Goal: Find contact information: Find contact information

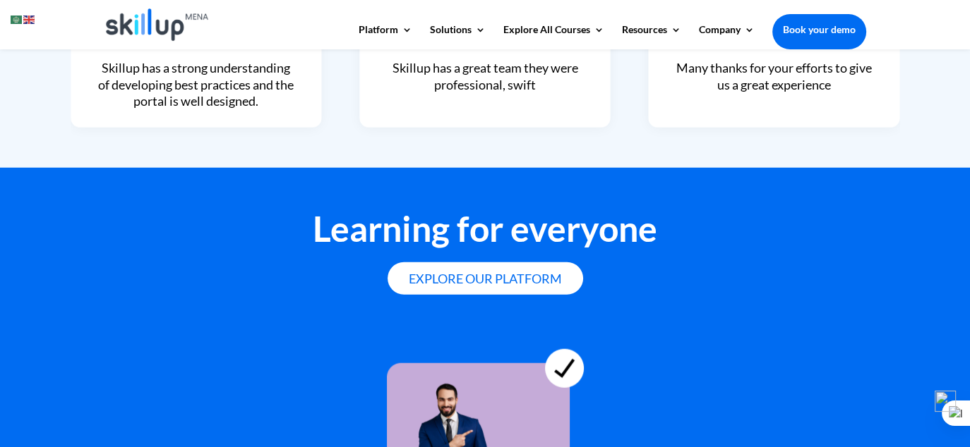
scroll to position [3656, 0]
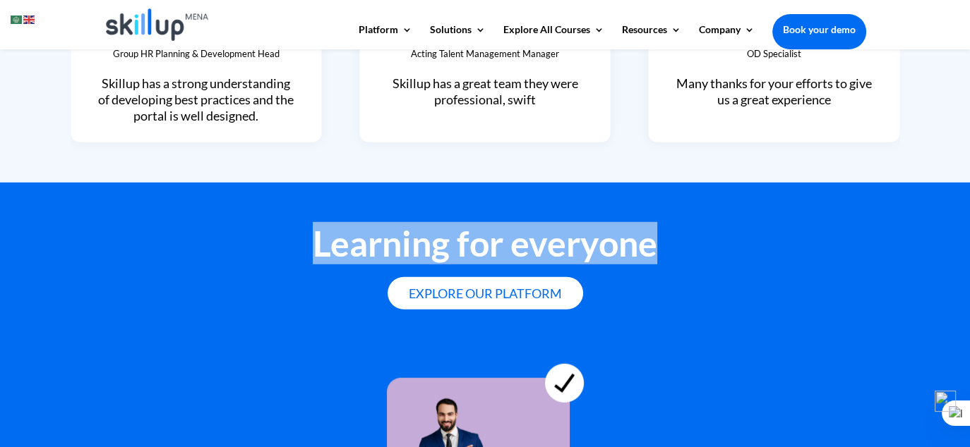
drag, startPoint x: 610, startPoint y: 239, endPoint x: 276, endPoint y: 241, distance: 334.5
click at [276, 241] on h2 "Learning for everyone" at bounding box center [485, 247] width 762 height 42
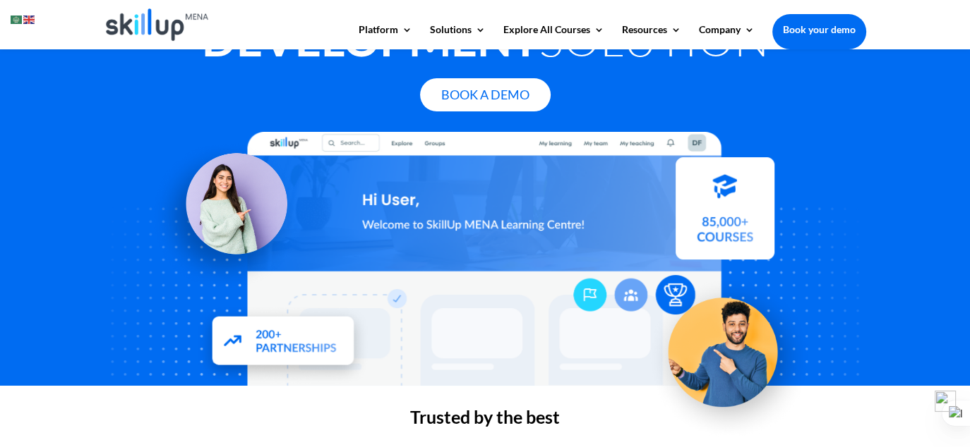
scroll to position [0, 0]
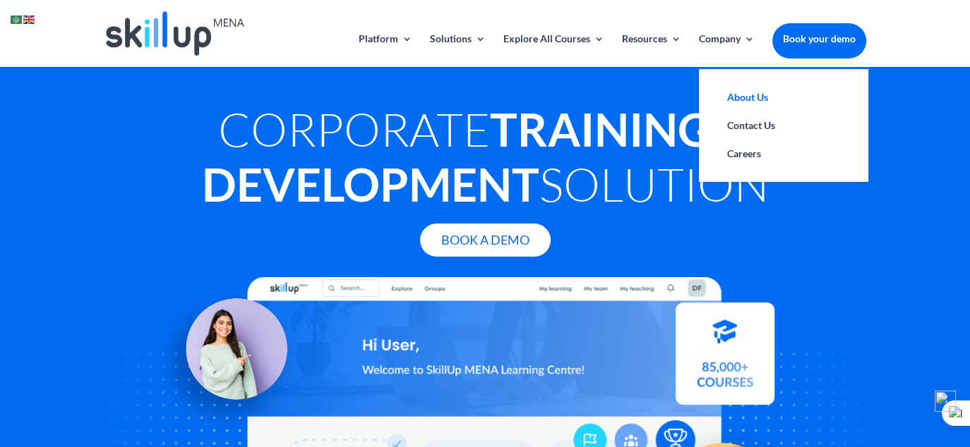
click at [742, 100] on link "About Us" at bounding box center [783, 97] width 141 height 28
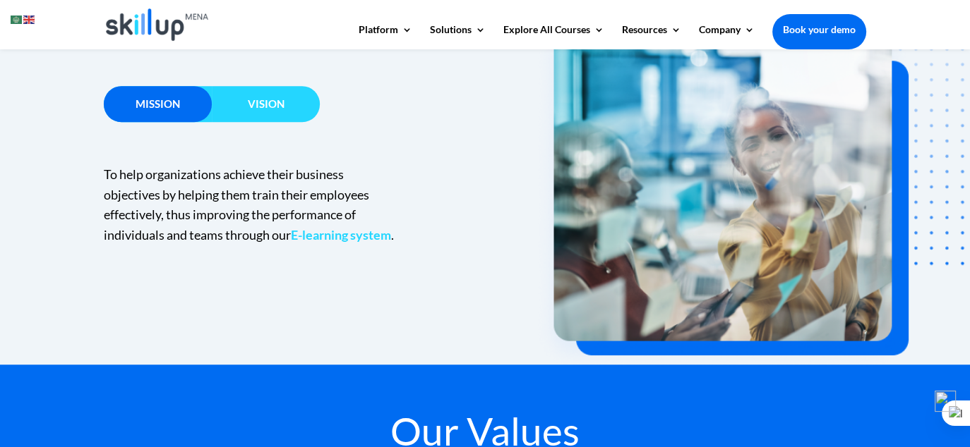
scroll to position [971, 0]
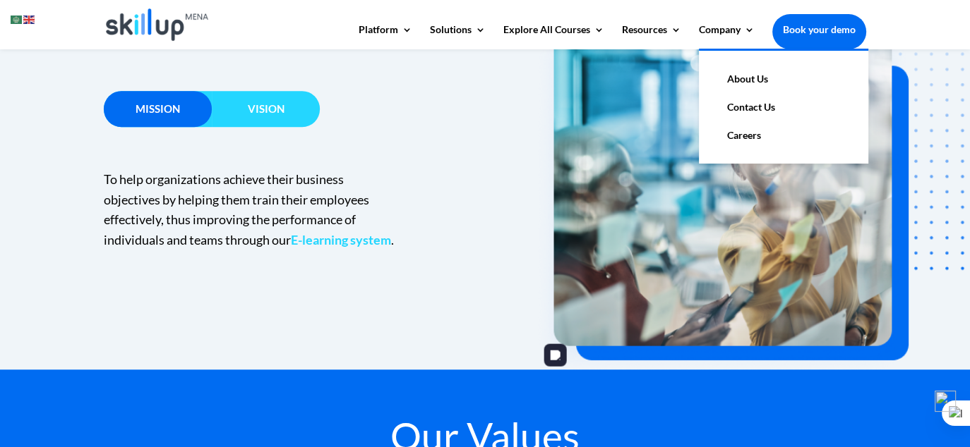
click at [772, 112] on link "Contact Us" at bounding box center [783, 107] width 141 height 28
